Goal: Connect with others: Connect with others

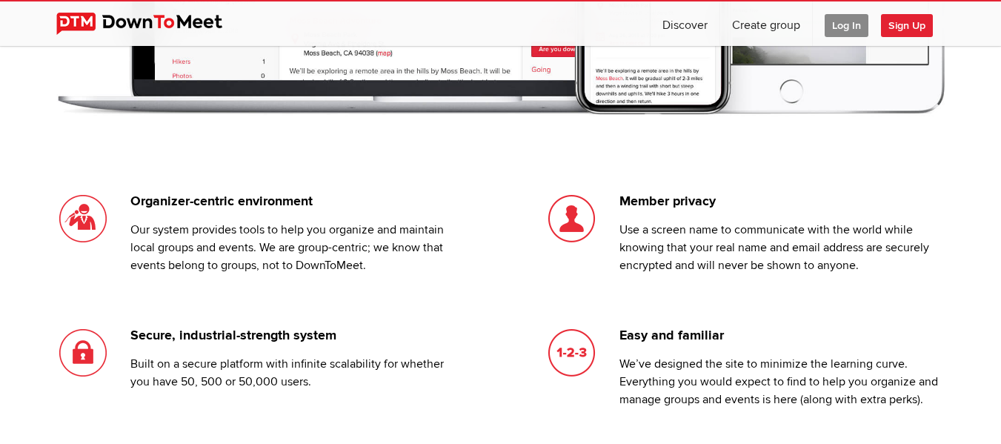
scroll to position [1063, 0]
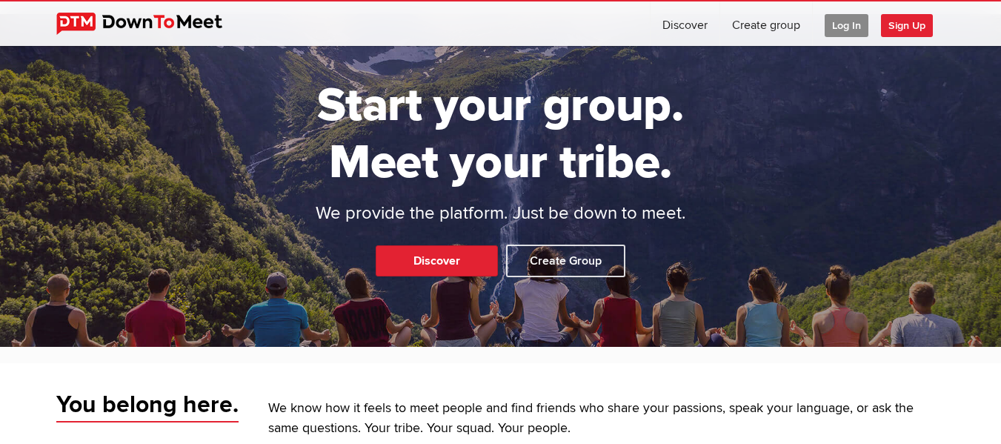
scroll to position [30, 0]
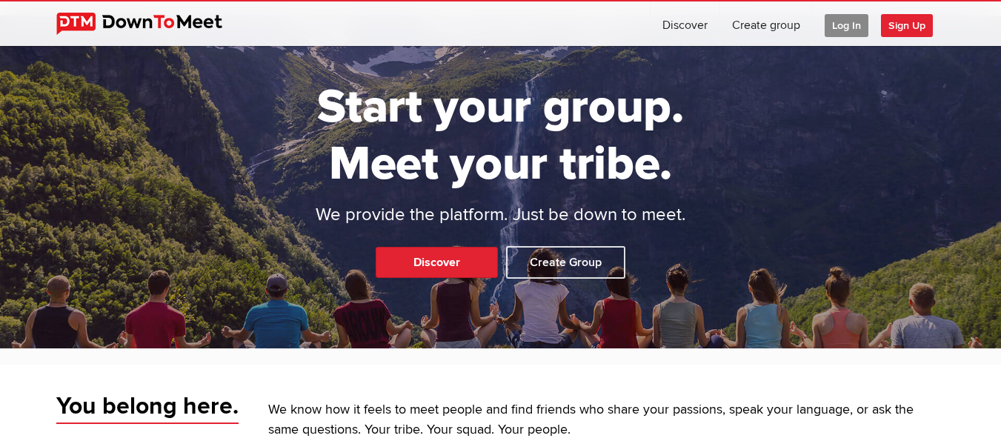
click at [901, 17] on span "Sign Up" at bounding box center [907, 25] width 52 height 23
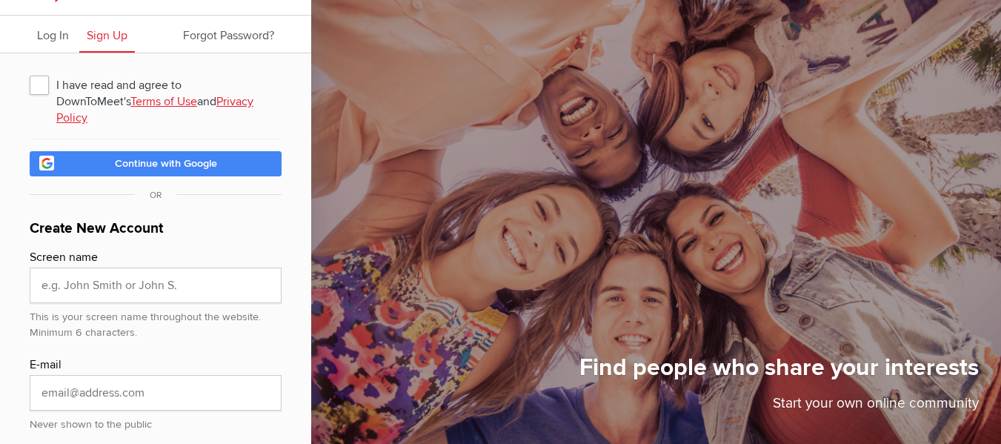
click at [41, 82] on span "I have read and agree to DownToMeet's Terms of Use and Privacy Policy" at bounding box center [156, 84] width 252 height 27
click at [30, 71] on input "I have read and agree to DownToMeet's Terms of Use and Privacy Policy" at bounding box center [29, 70] width 1 height 1
checkbox input "true"
click at [70, 267] on input "text" at bounding box center [156, 285] width 252 height 36
type input "[PERSON_NAME]"
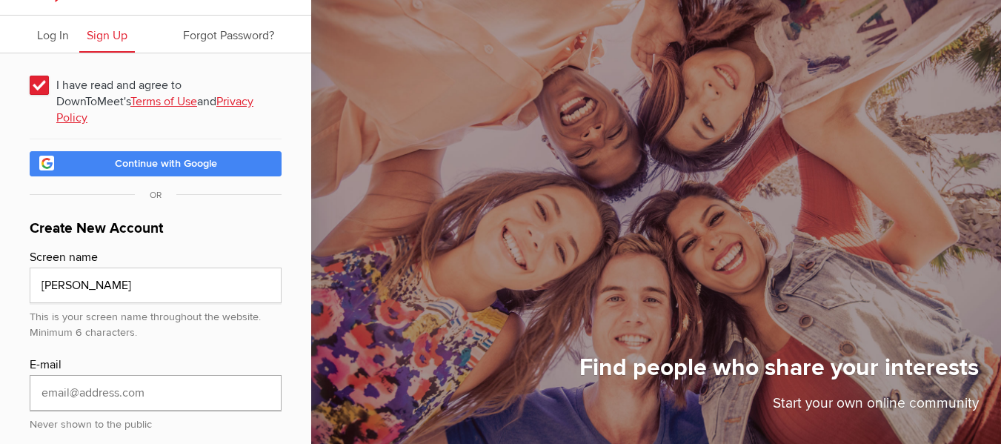
click at [62, 375] on input "email" at bounding box center [156, 393] width 252 height 36
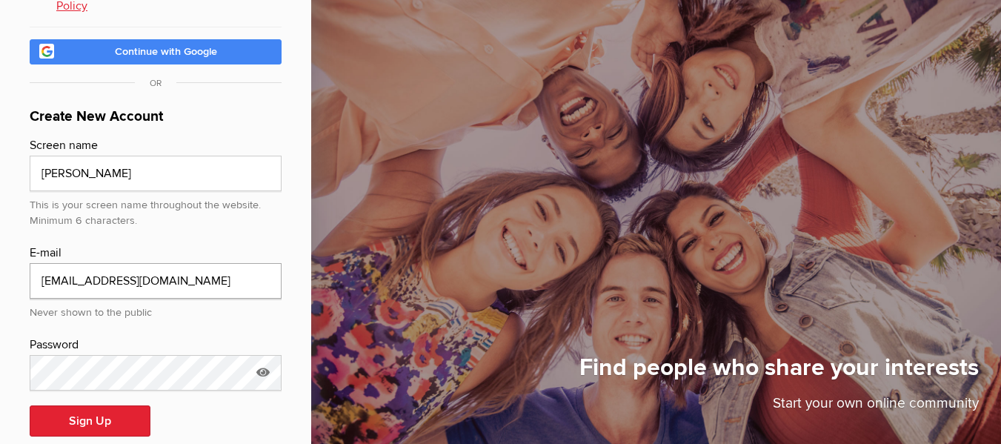
scroll to position [154, 0]
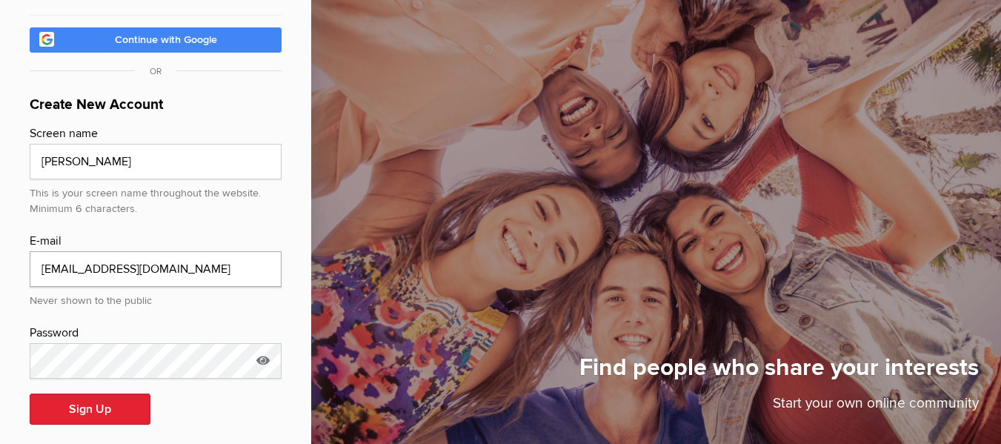
type input "[EMAIL_ADDRESS][DOMAIN_NAME]"
click at [88, 397] on button "Sign Up" at bounding box center [90, 408] width 121 height 31
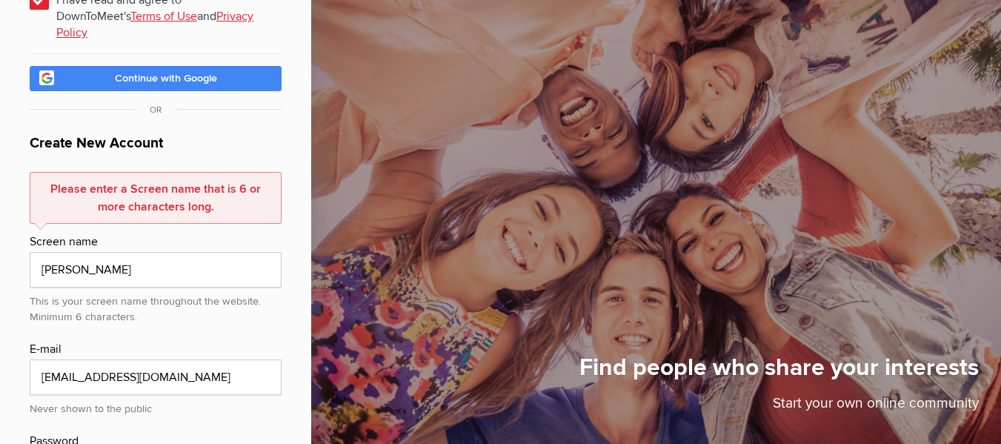
scroll to position [115, 0]
click at [67, 255] on input "[PERSON_NAME]" at bounding box center [156, 271] width 252 height 36
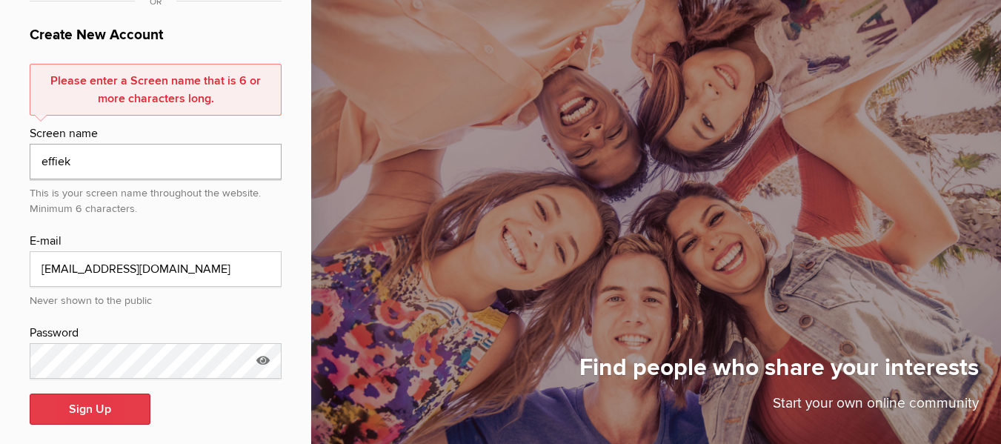
type input "effiek"
click at [96, 394] on button "Sign Up" at bounding box center [90, 408] width 121 height 31
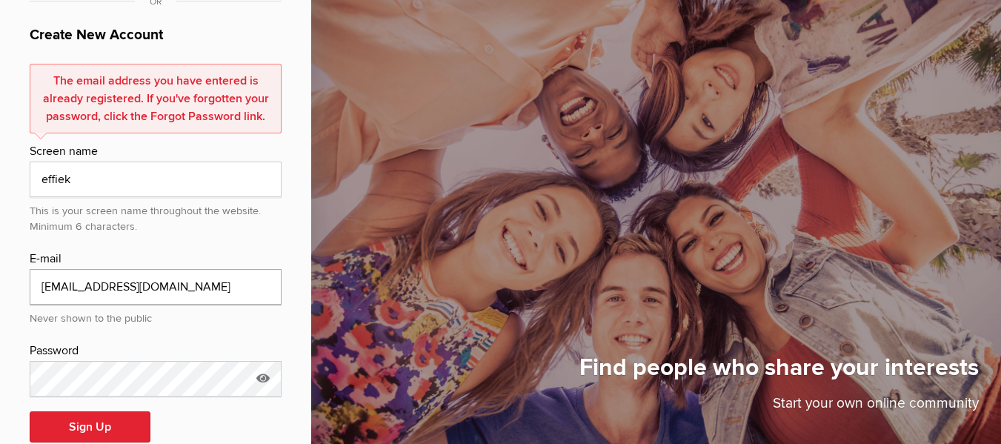
click at [157, 270] on input "[EMAIL_ADDRESS][DOMAIN_NAME]" at bounding box center [156, 287] width 252 height 36
type input "e"
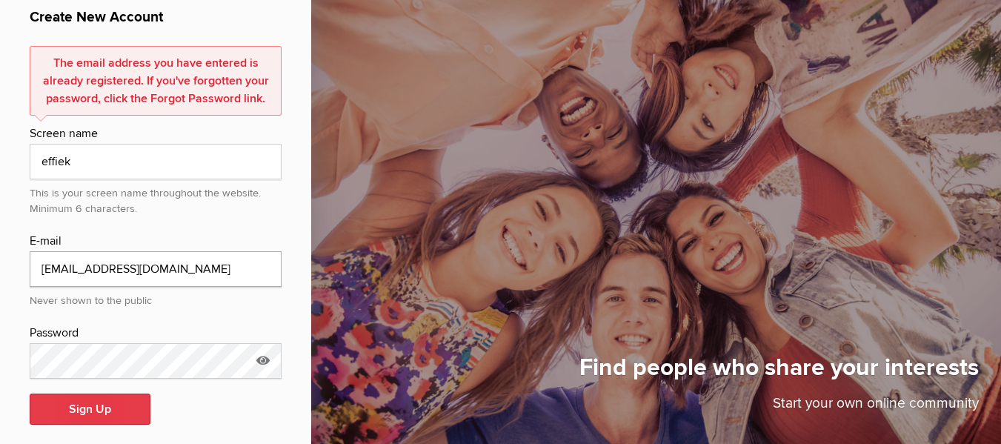
type input "[EMAIL_ADDRESS][DOMAIN_NAME]"
click at [98, 397] on button "Sign Up" at bounding box center [90, 408] width 121 height 31
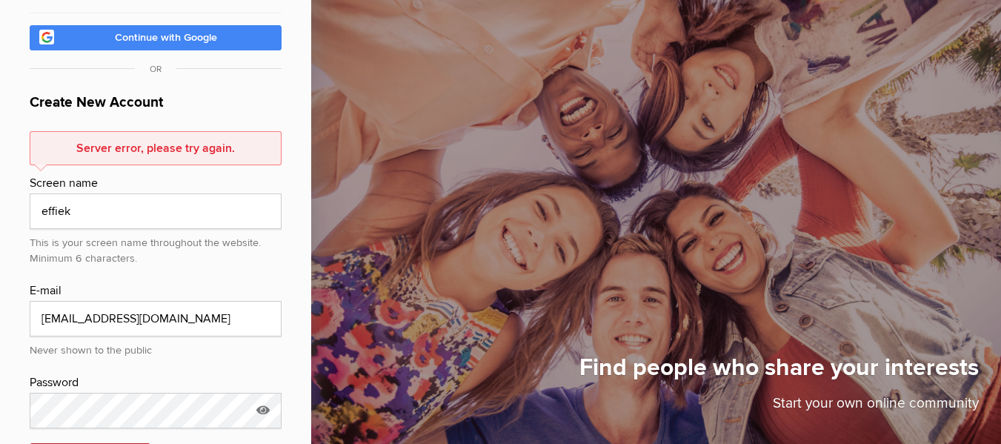
scroll to position [156, 0]
click at [73, 194] on input "effiek" at bounding box center [156, 212] width 252 height 36
type input "e"
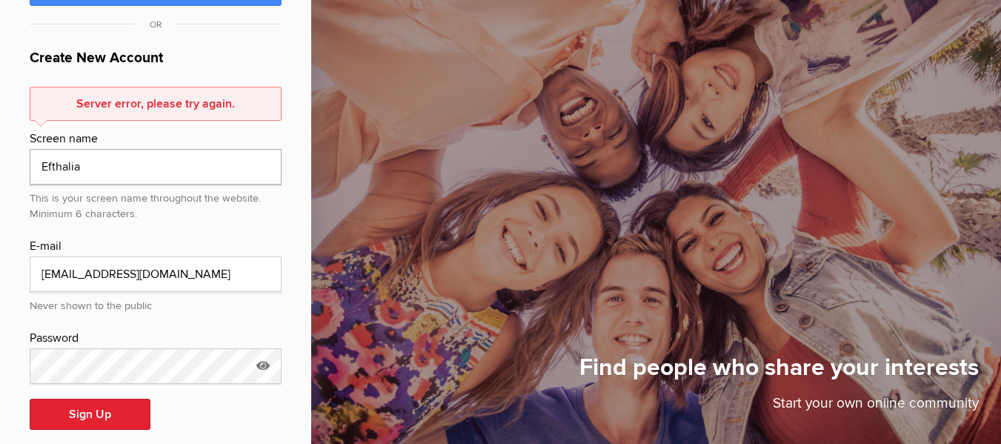
scroll to position [206, 0]
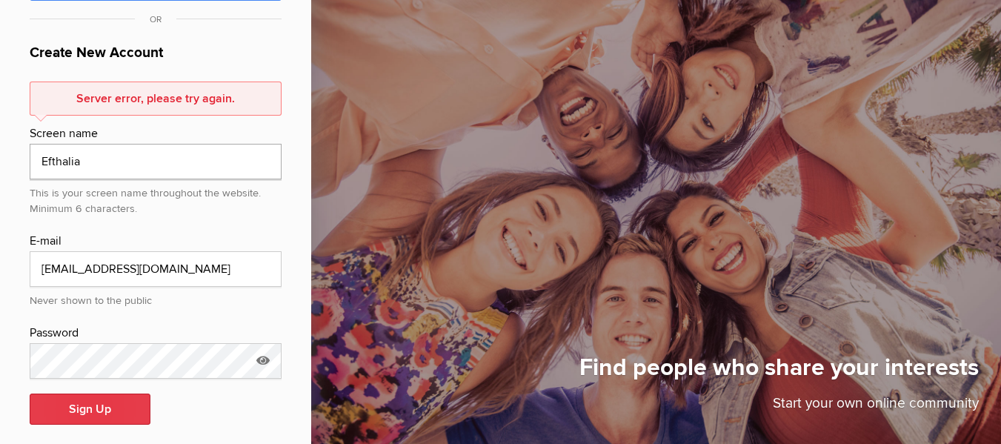
type input "Efthalia"
click at [91, 398] on button "Sign Up" at bounding box center [90, 408] width 121 height 31
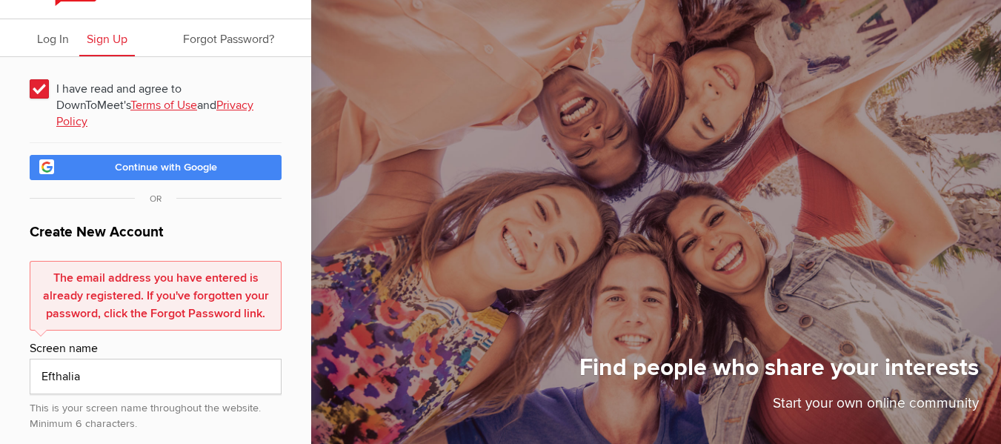
scroll to position [0, 0]
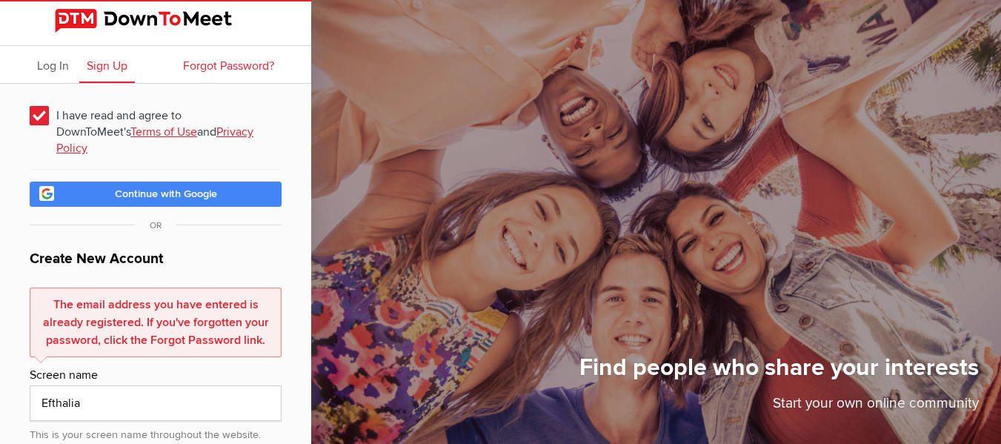
click at [231, 60] on span "Forgot Password?" at bounding box center [228, 66] width 91 height 15
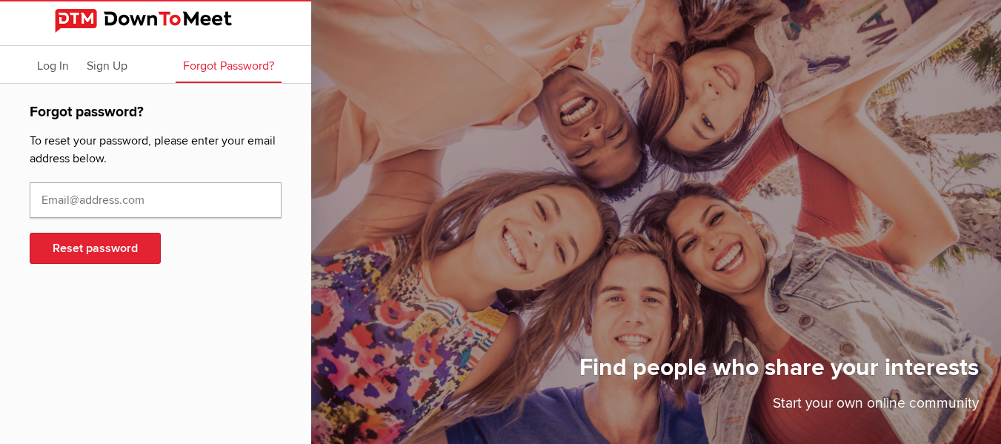
click at [157, 190] on input "text" at bounding box center [156, 200] width 252 height 36
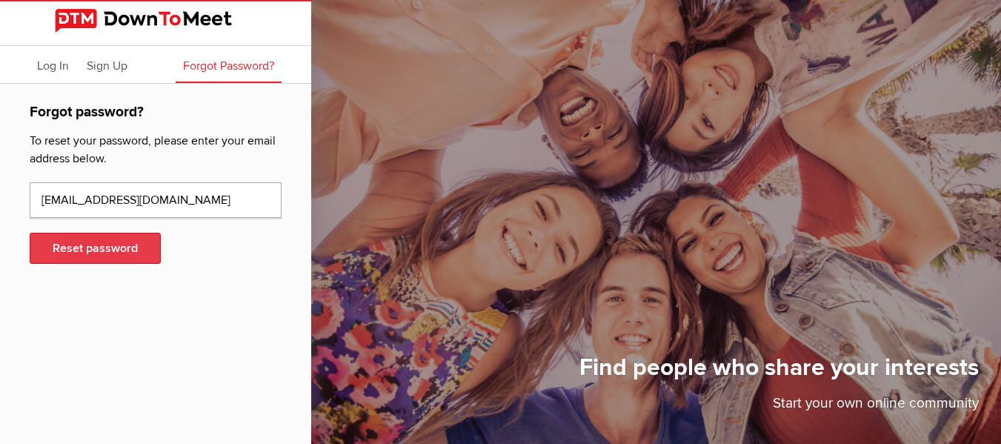
type input "[EMAIL_ADDRESS][DOMAIN_NAME]"
click at [110, 241] on button "Reset password" at bounding box center [95, 248] width 131 height 31
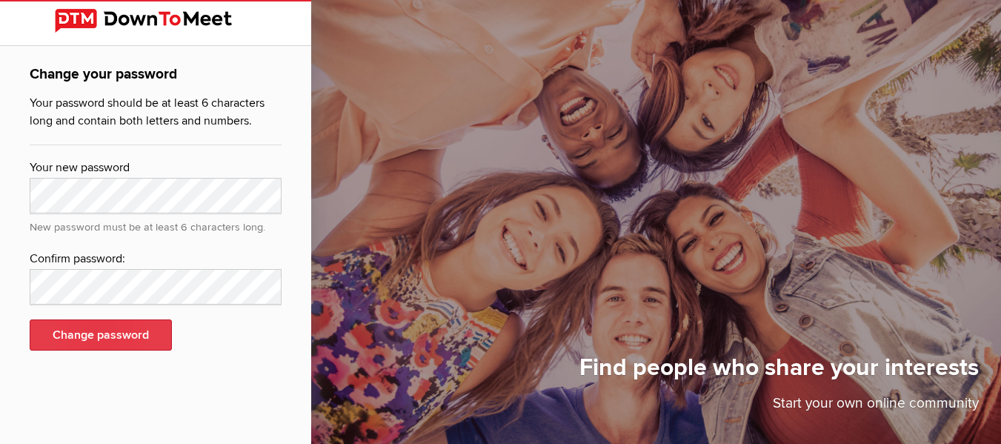
click at [65, 330] on button "Change password" at bounding box center [101, 334] width 142 height 31
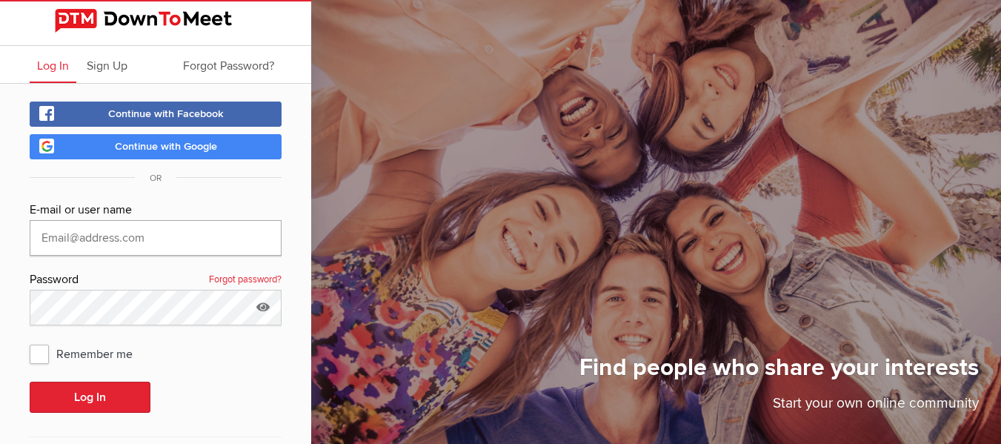
type input "[EMAIL_ADDRESS][DOMAIN_NAME]"
click at [41, 353] on span "Remember me" at bounding box center [89, 353] width 118 height 27
click at [30, 340] on input "Remember me" at bounding box center [29, 339] width 1 height 1
checkbox input "true"
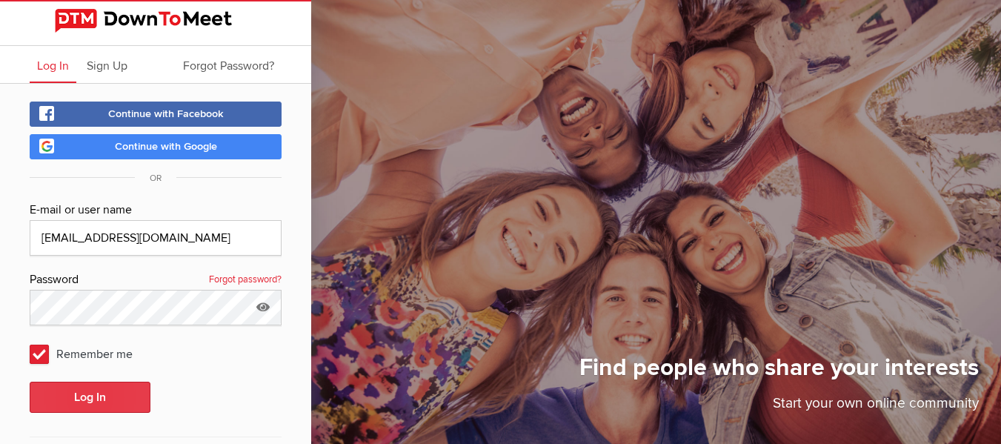
click at [88, 390] on button "Log In" at bounding box center [90, 396] width 121 height 31
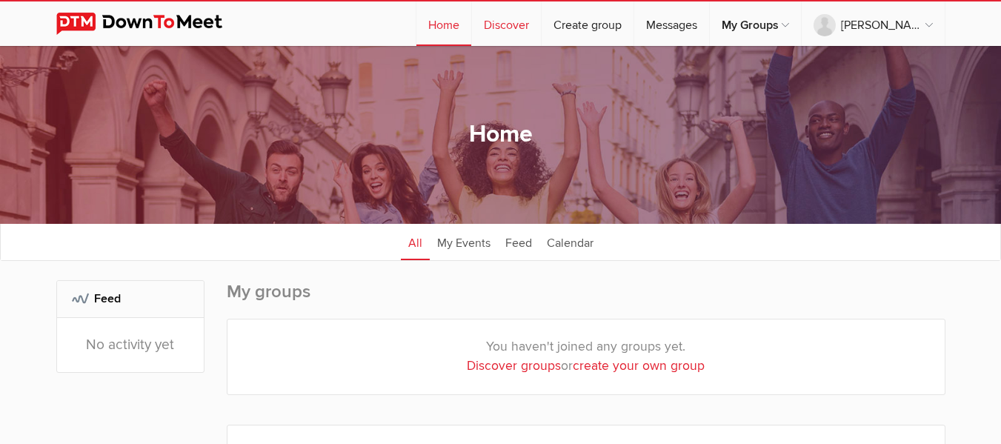
click at [521, 24] on link "Discover" at bounding box center [506, 23] width 69 height 44
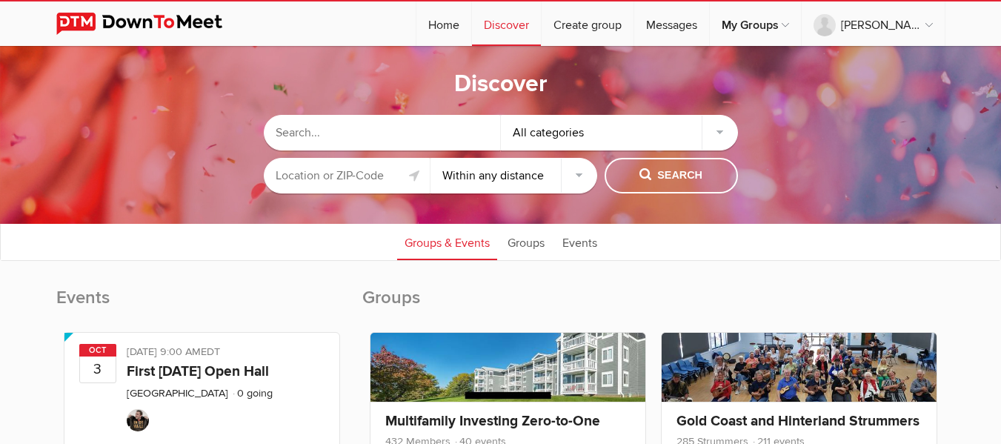
click at [579, 173] on select "Within 10 miles Within 25 miles Within 50 miles Within 100 miles Within any dis…" at bounding box center [513, 176] width 167 height 36
select select "10"
click at [430, 158] on select "Within 10 miles Within 25 miles Within 50 miles Within 100 miles Within any dis…" at bounding box center [513, 176] width 167 height 36
click at [388, 131] on input "text" at bounding box center [382, 133] width 237 height 36
type input "a"
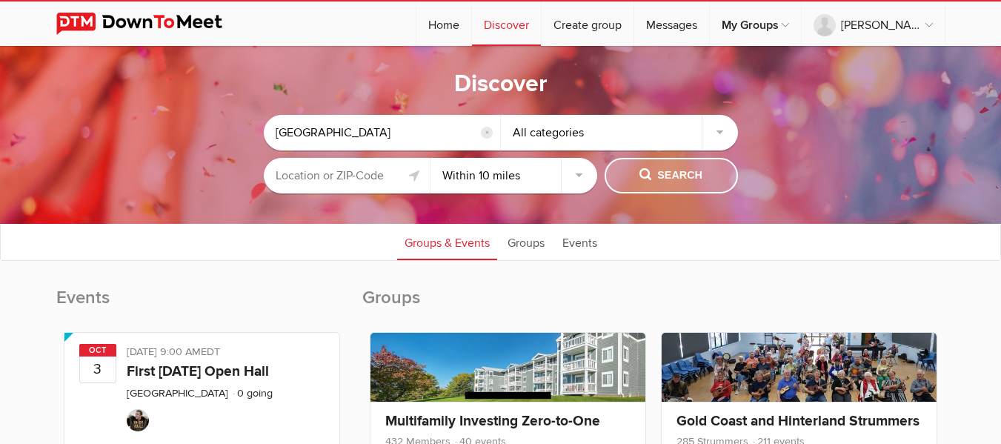
type input "melbourne"
click at [671, 173] on span "Search" at bounding box center [670, 175] width 63 height 16
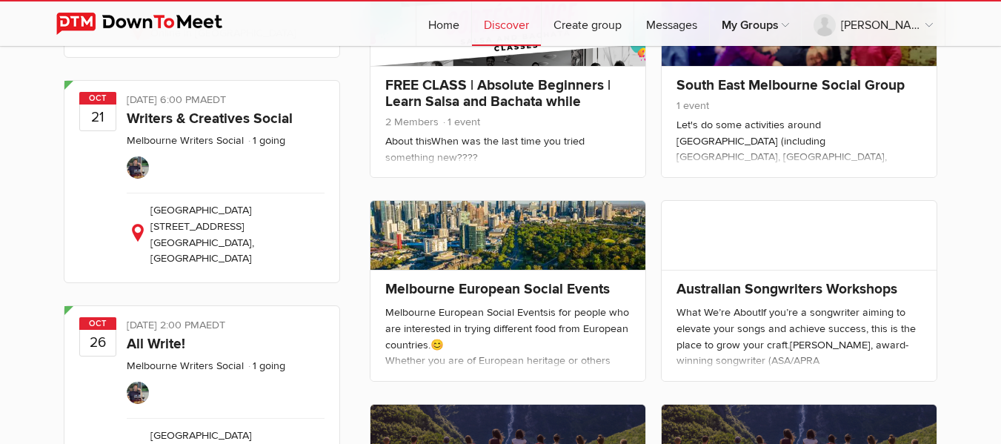
scroll to position [1964, 0]
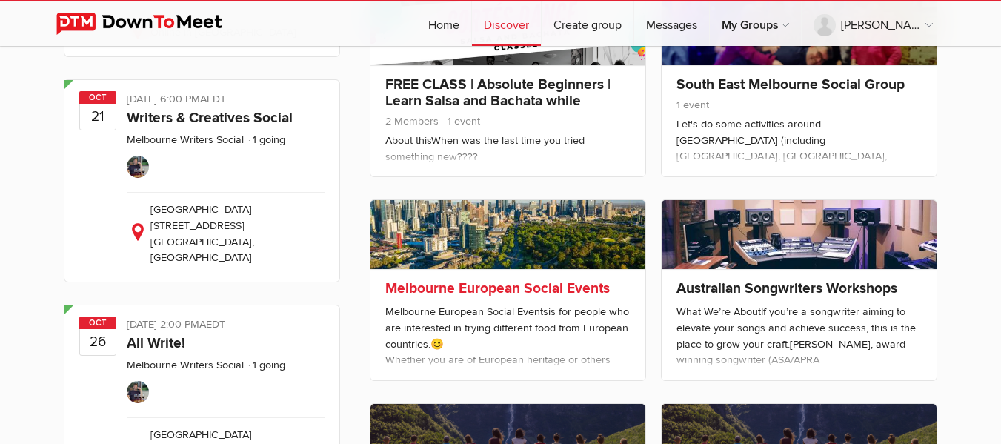
click at [536, 281] on link "Melbourne European Social Events" at bounding box center [497, 288] width 224 height 18
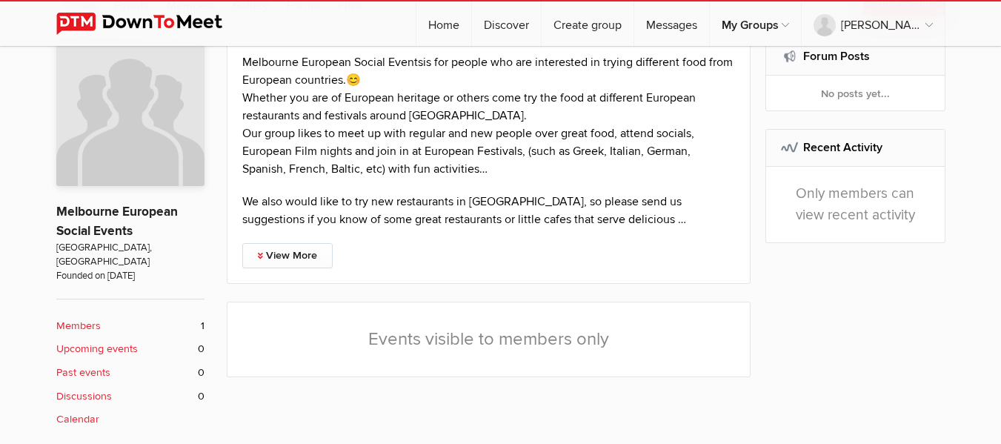
scroll to position [311, 0]
select select "null"
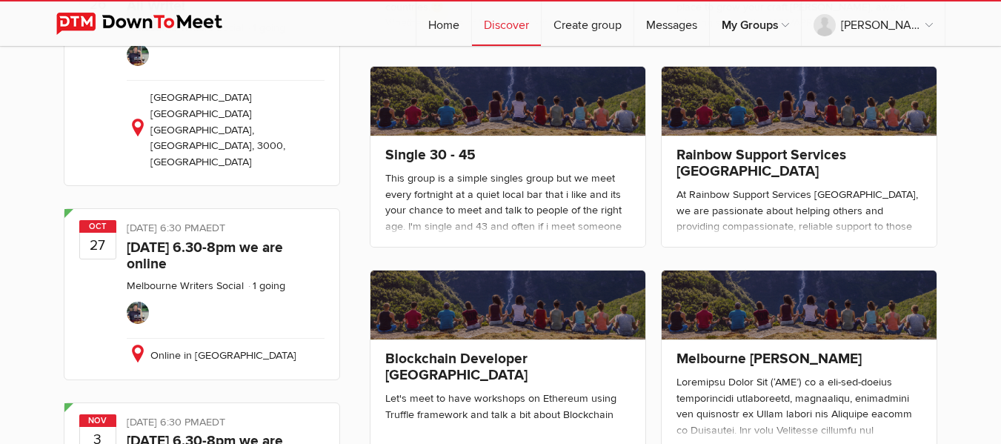
scroll to position [2302, 0]
